Goal: Task Accomplishment & Management: Use online tool/utility

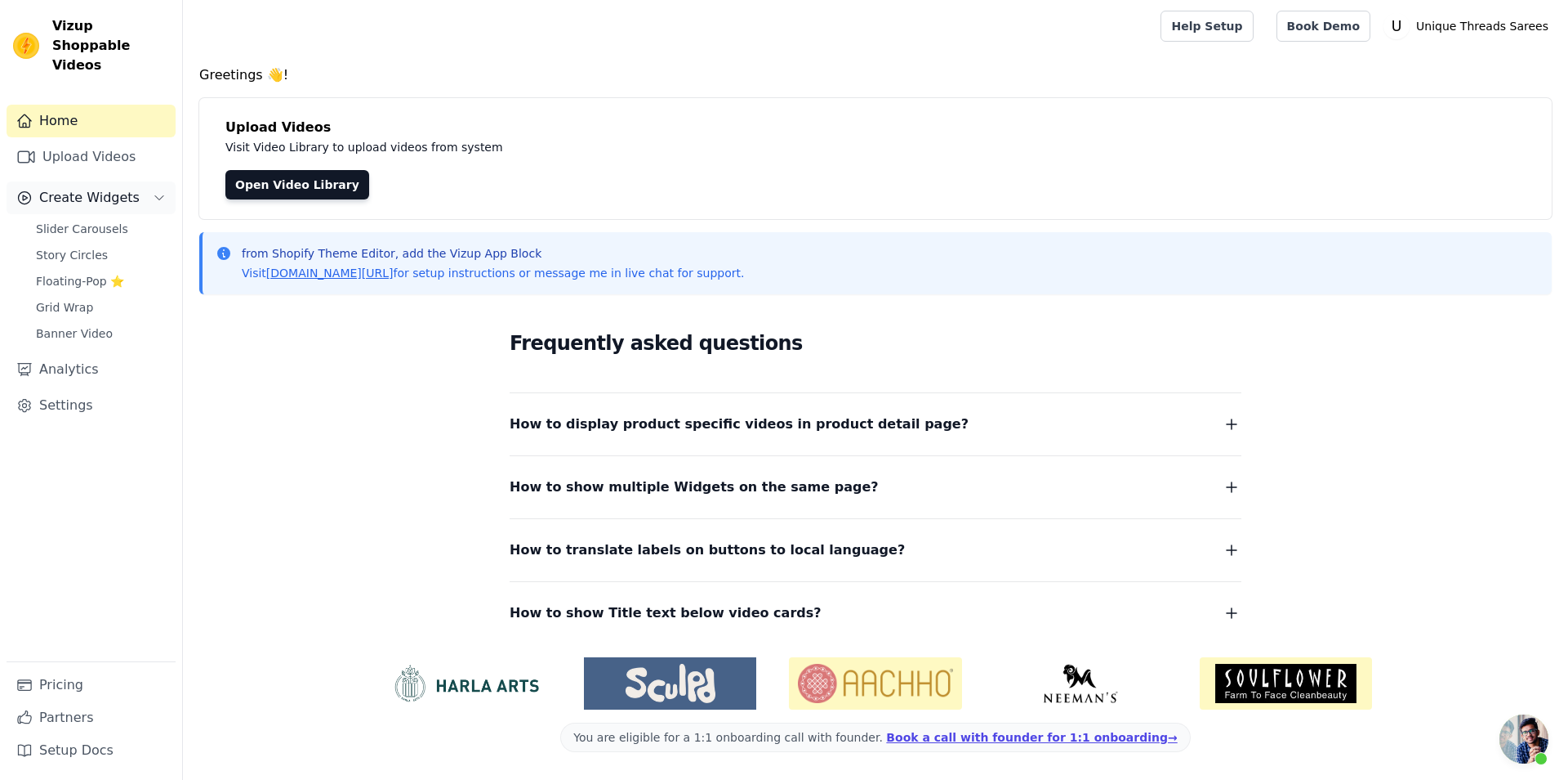
click at [82, 188] on span "Create Widgets" at bounding box center [90, 198] width 101 height 20
click at [82, 140] on link "Upload Videos" at bounding box center [91, 157] width 169 height 32
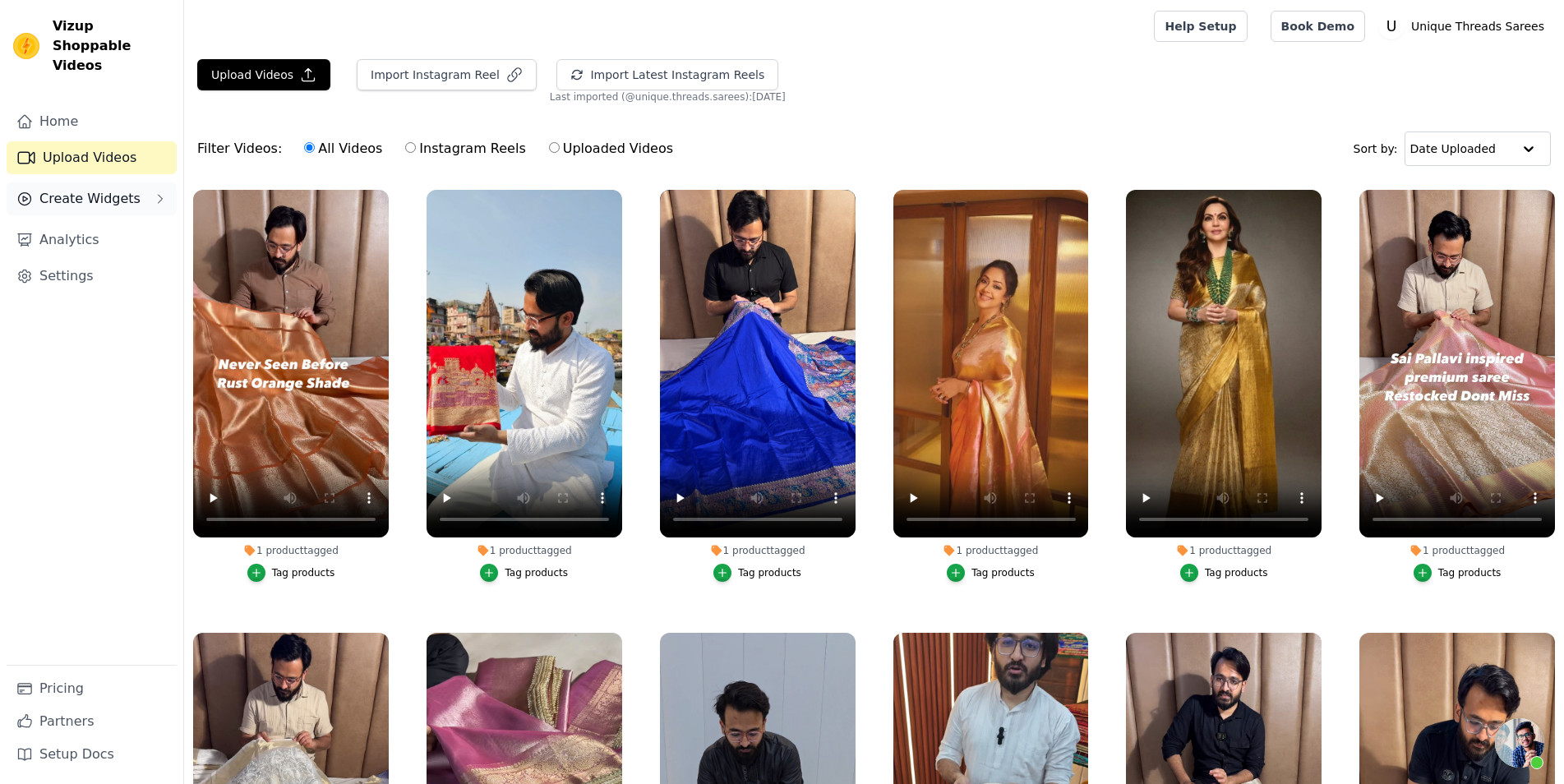
click at [165, 193] on icon "Sidebar" at bounding box center [160, 199] width 14 height 14
click at [128, 219] on link "Slider Carousels" at bounding box center [101, 230] width 150 height 23
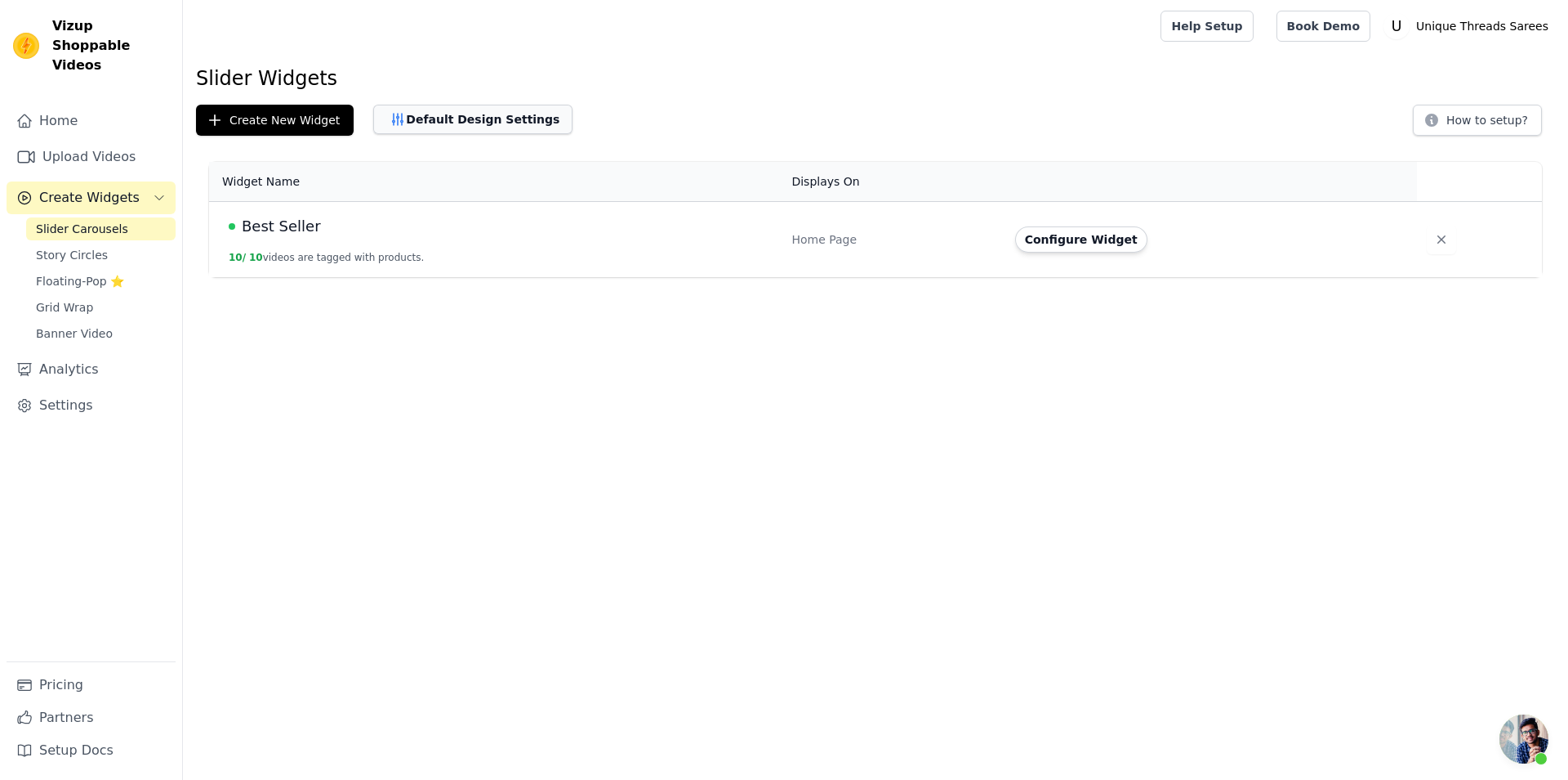
click at [460, 123] on button "Default Design Settings" at bounding box center [473, 119] width 200 height 30
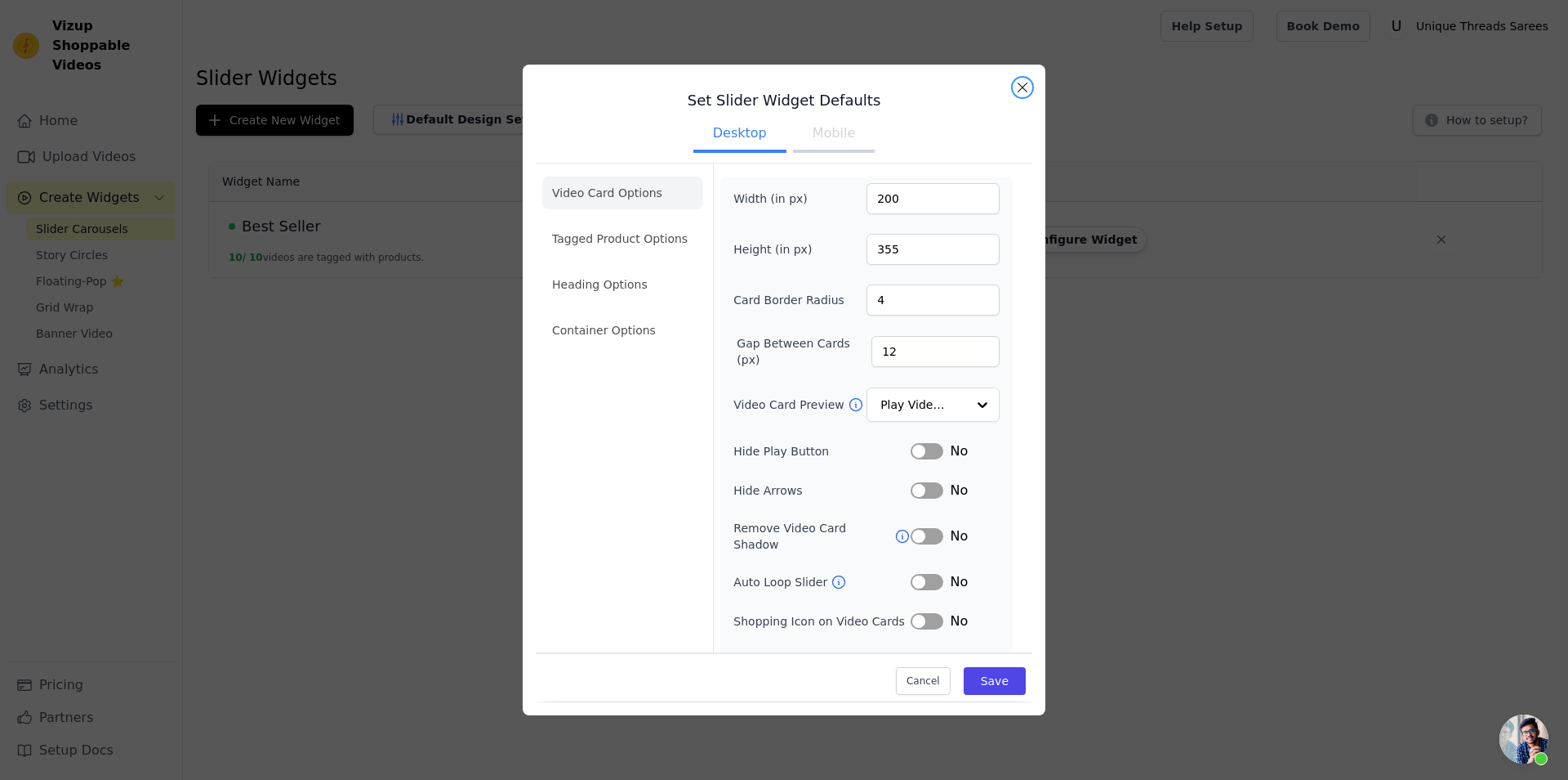
scroll to position [15, 0]
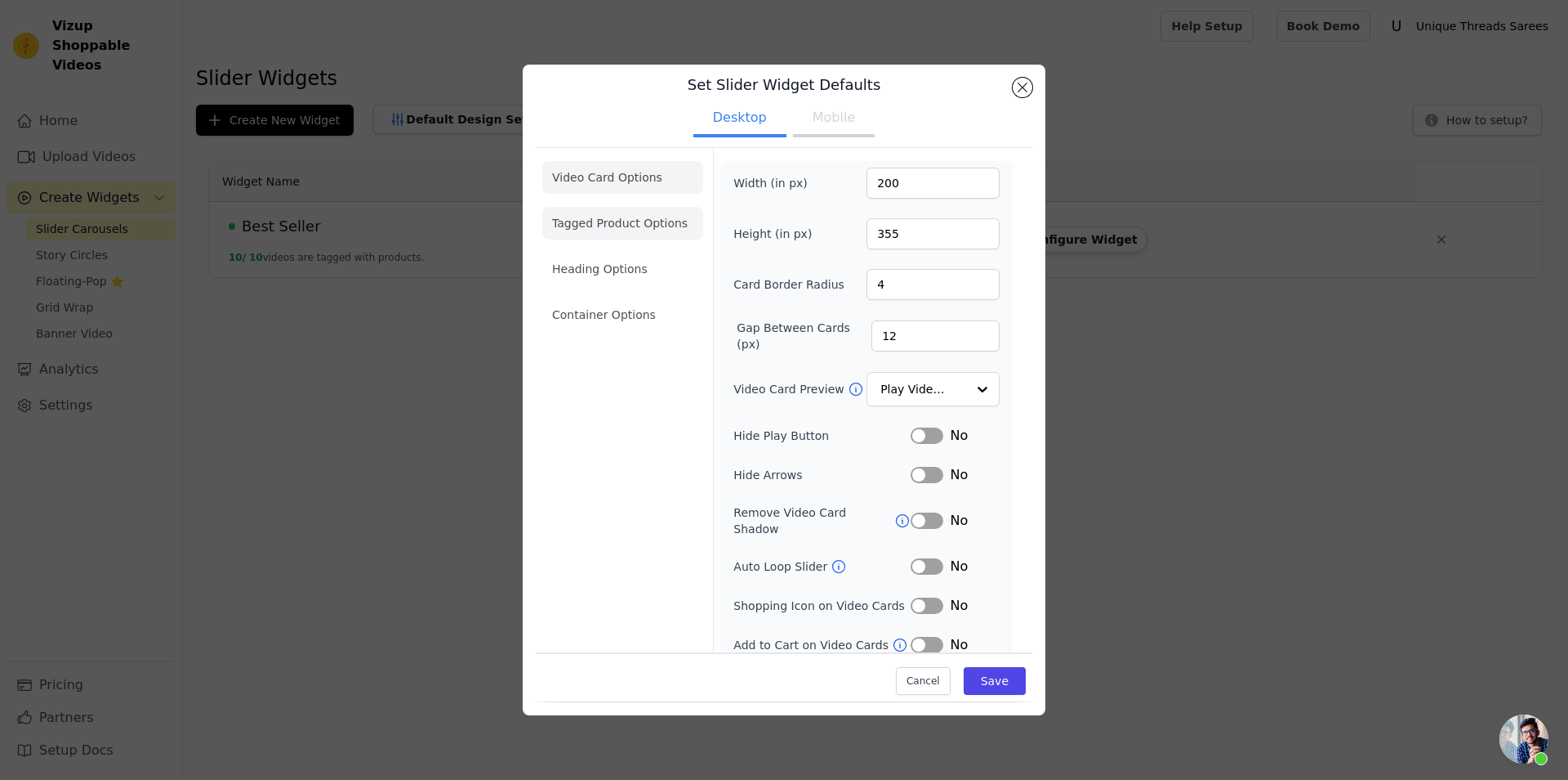
click at [625, 229] on li "Tagged Product Options" at bounding box center [622, 223] width 161 height 32
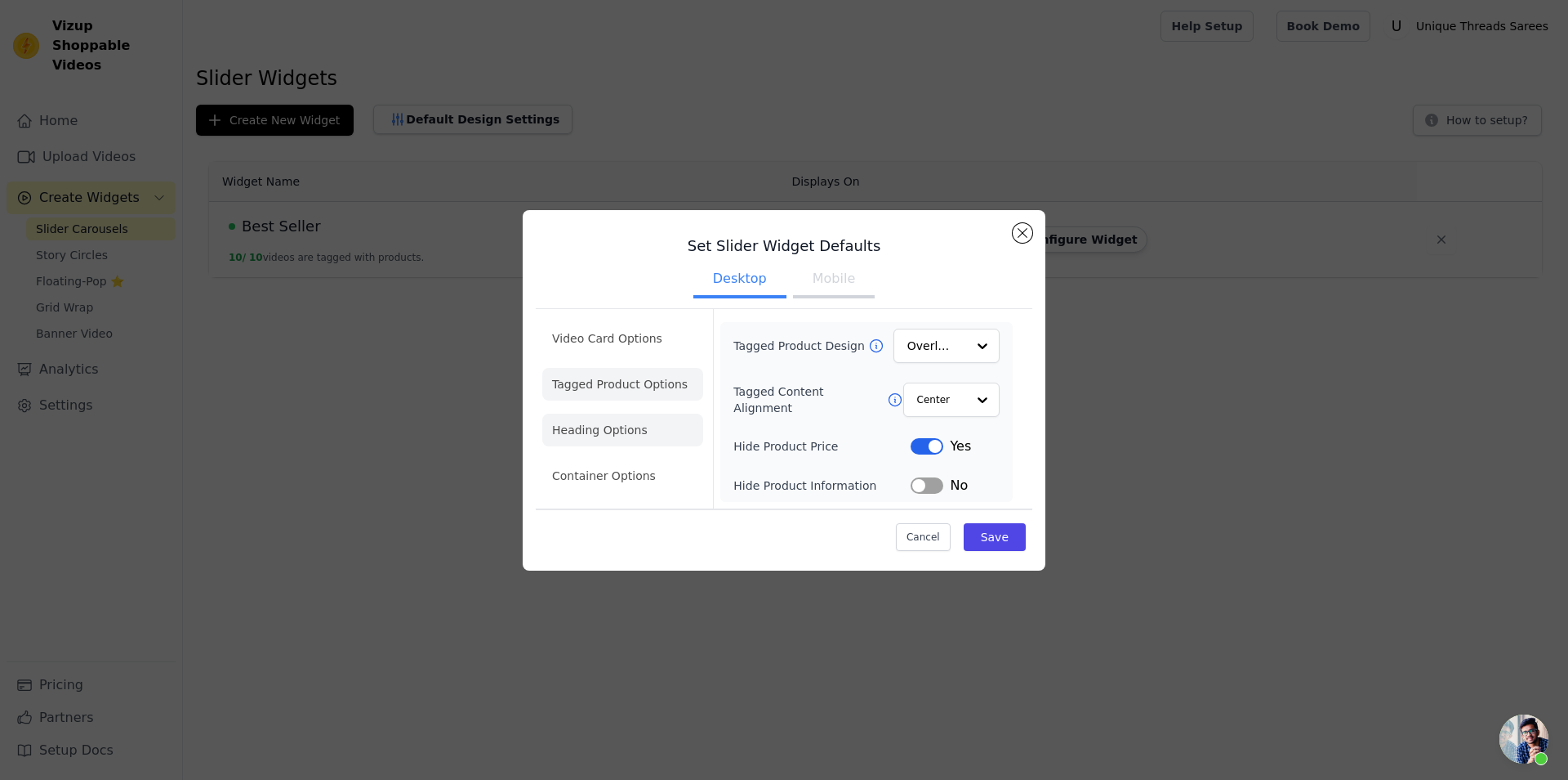
click at [628, 418] on li "Heading Options" at bounding box center [622, 430] width 161 height 32
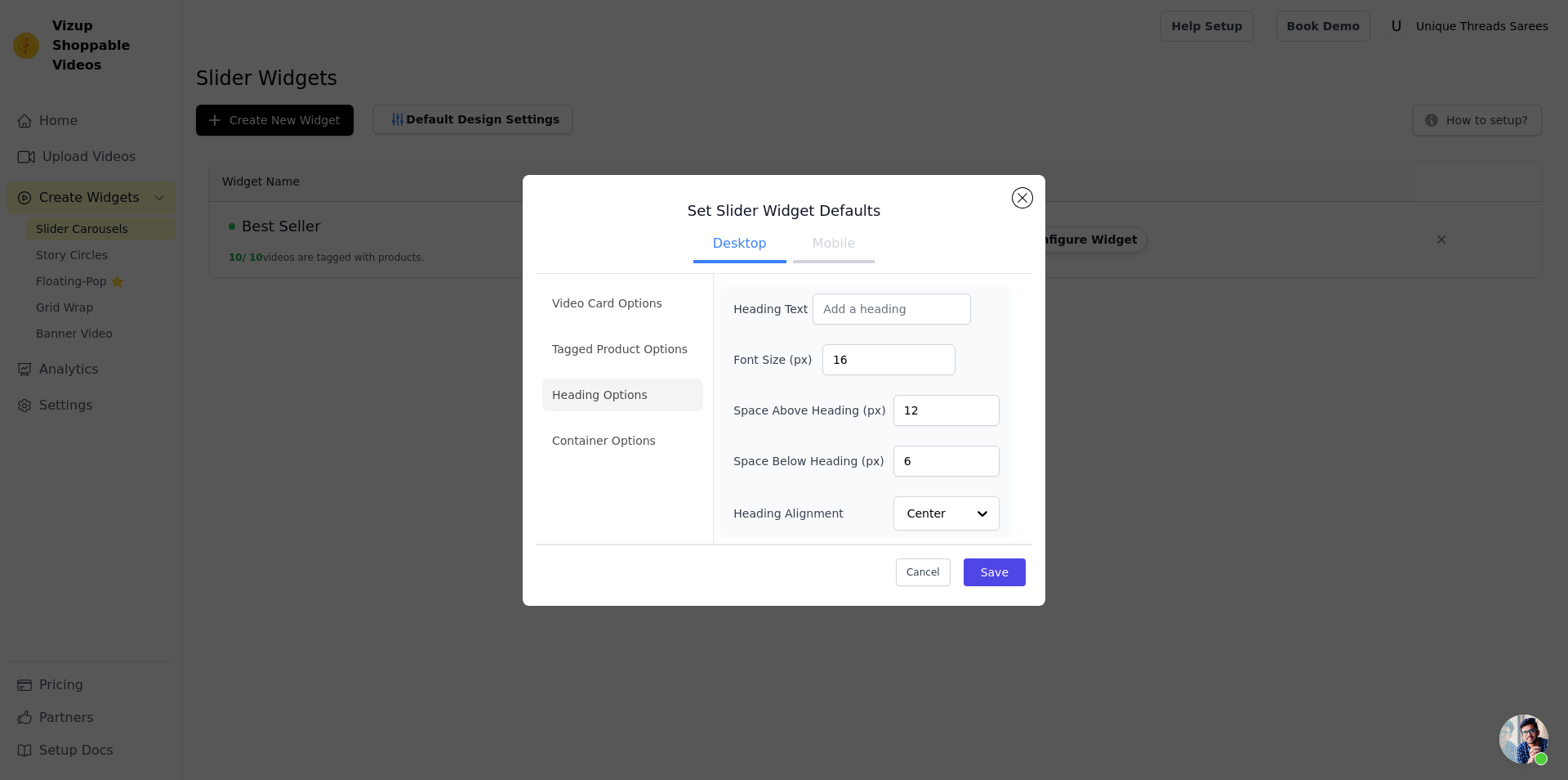
click at [621, 421] on ul "Video Card Options Tagged Product Options Heading Options Container Options" at bounding box center [622, 372] width 161 height 184
click at [633, 432] on li "Container Options" at bounding box center [622, 441] width 161 height 32
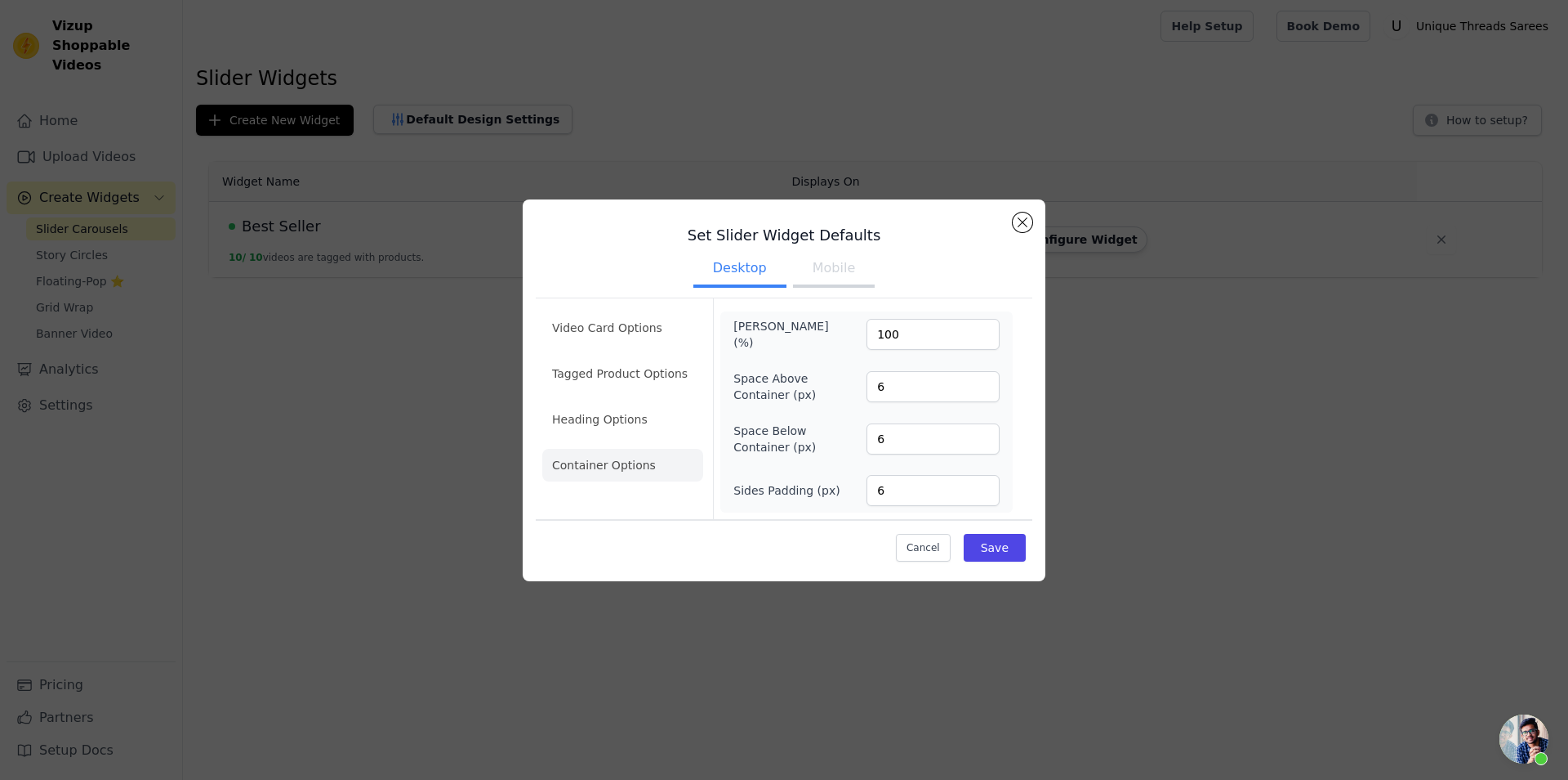
click at [837, 276] on button "Mobile" at bounding box center [833, 270] width 82 height 36
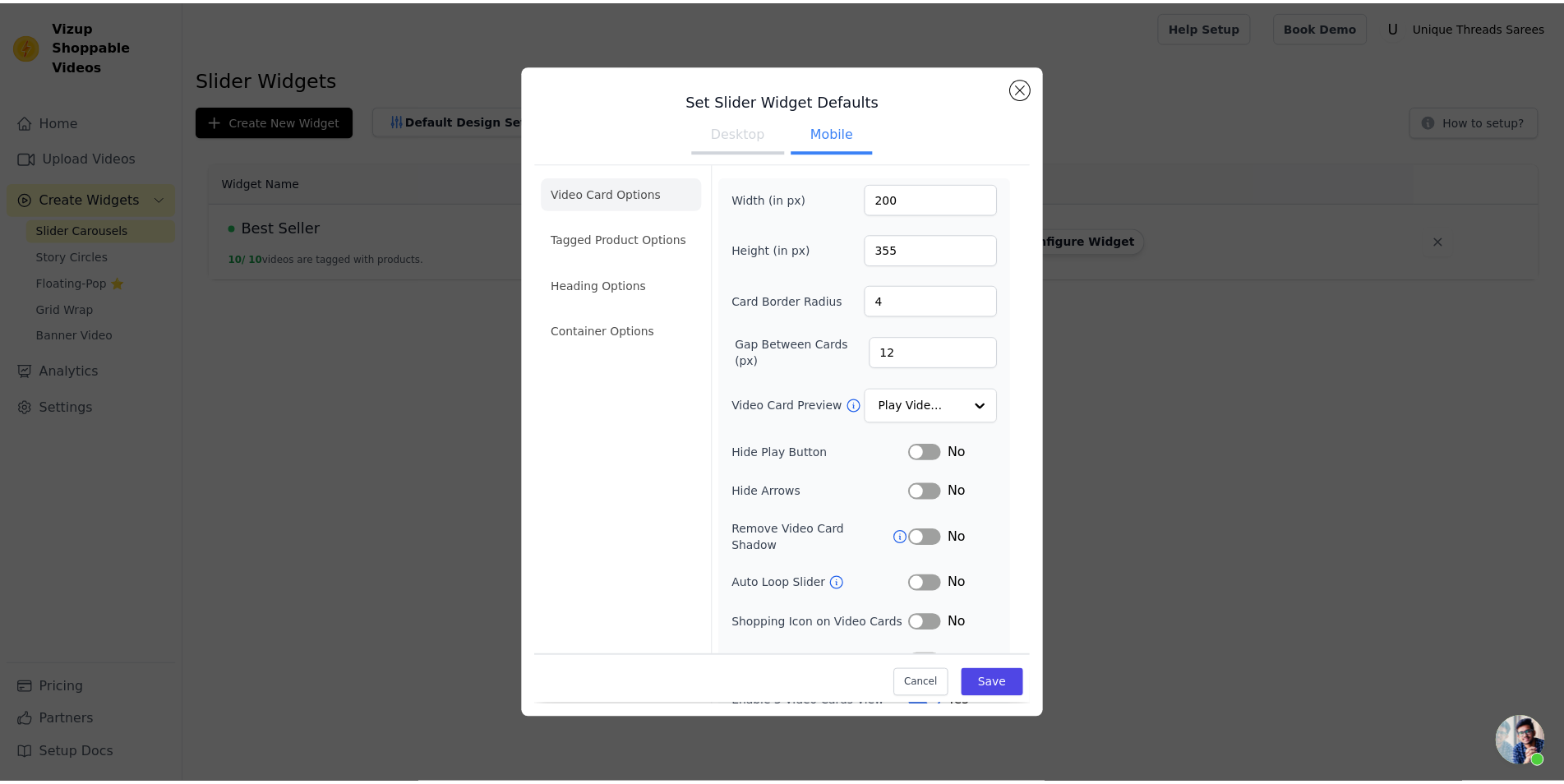
scroll to position [55, 0]
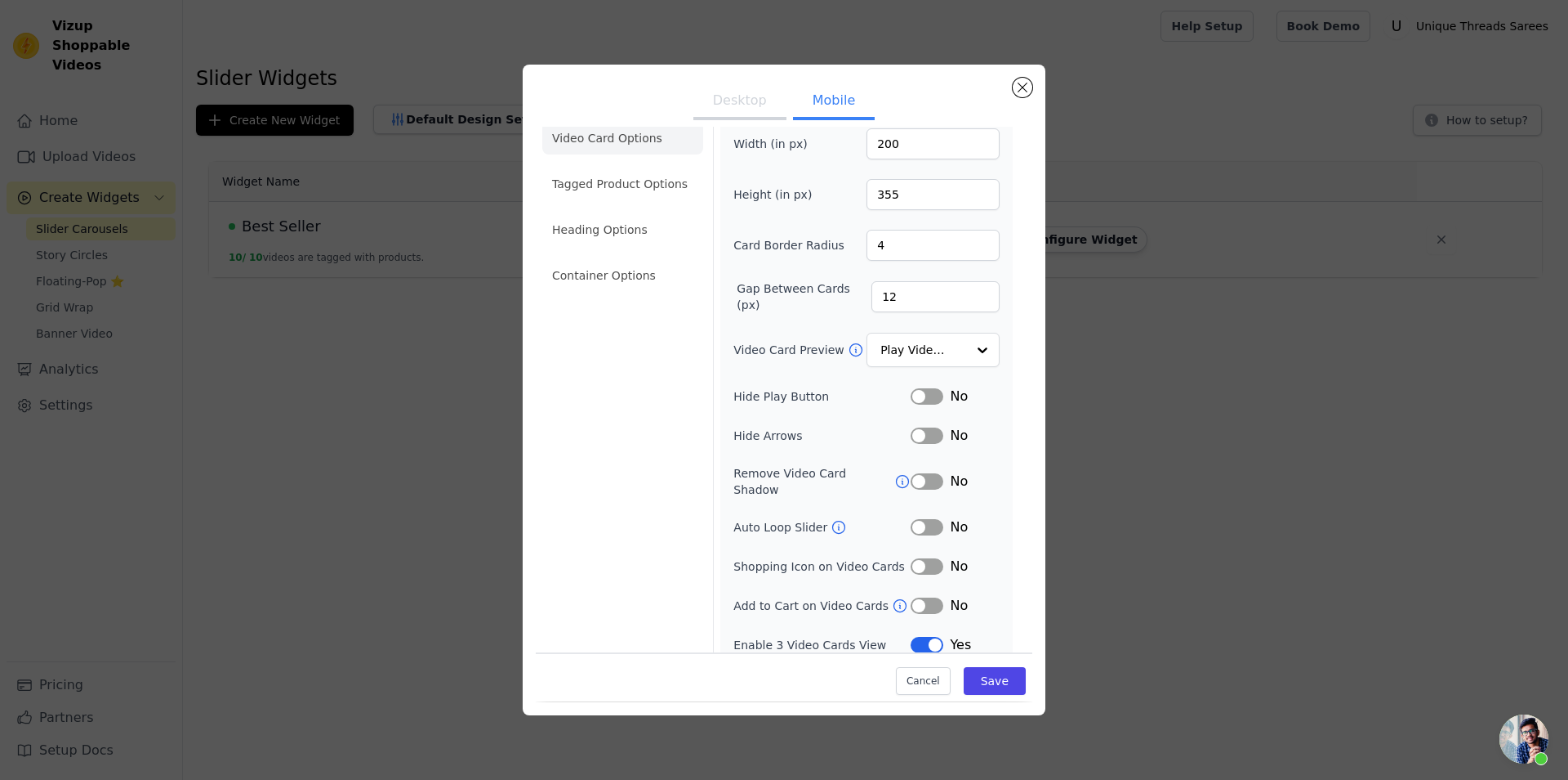
click at [1159, 489] on div "Set Slider Widget Defaults Desktop Mobile Video Card Options Tagged Product Opt…" at bounding box center [784, 390] width 1516 height 702
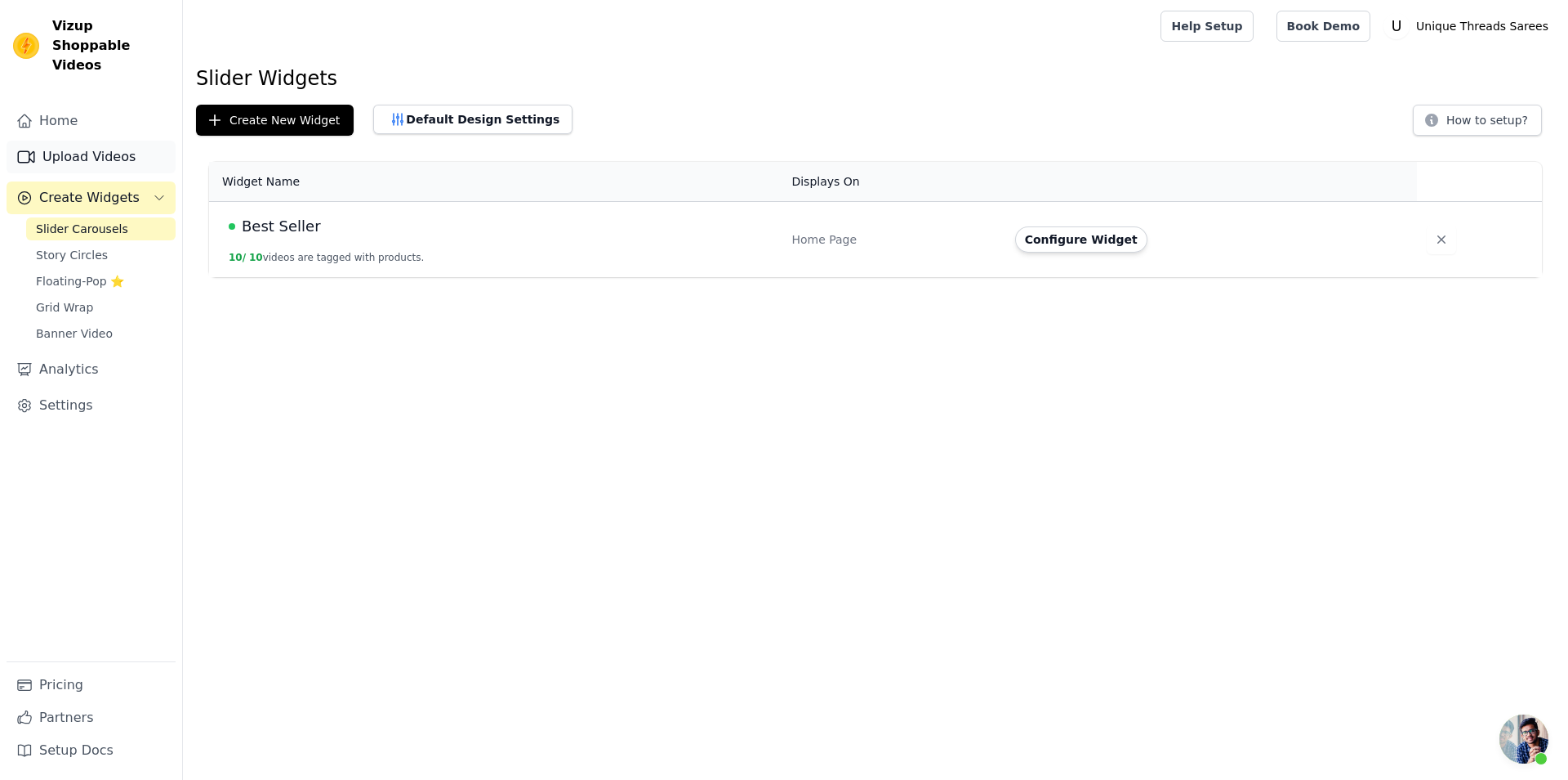
click at [109, 142] on link "Upload Videos" at bounding box center [91, 157] width 169 height 32
